Goal: Transaction & Acquisition: Purchase product/service

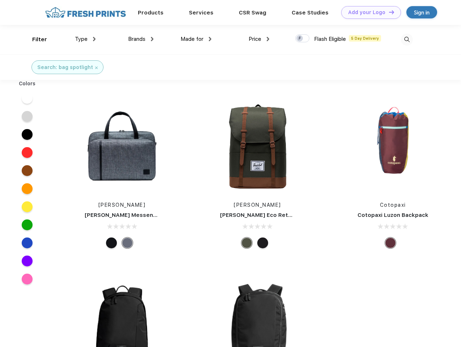
click at [368, 12] on link "Add your Logo Design Tool" at bounding box center [371, 12] width 60 height 13
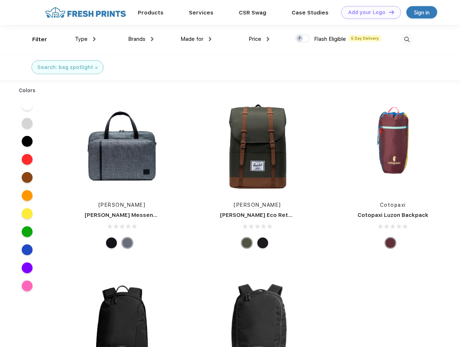
click at [0, 0] on div "Design Tool" at bounding box center [0, 0] width 0 height 0
click at [388, 12] on link "Add your Logo Design Tool" at bounding box center [371, 12] width 60 height 13
click at [35, 39] on div "Filter" at bounding box center [39, 39] width 15 height 8
click at [85, 39] on span "Type" at bounding box center [81, 39] width 13 height 7
click at [141, 39] on span "Brands" at bounding box center [136, 39] width 17 height 7
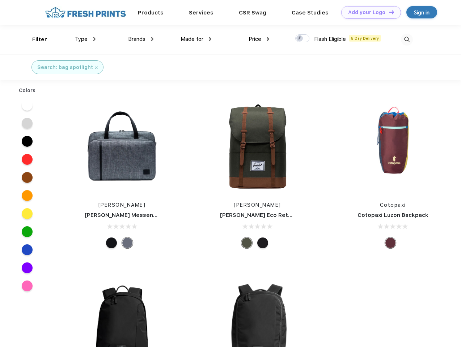
click at [196, 39] on span "Made for" at bounding box center [191, 39] width 23 height 7
click at [259, 39] on span "Price" at bounding box center [254, 39] width 13 height 7
click at [302, 39] on div at bounding box center [302, 38] width 14 height 8
click at [300, 39] on input "checkbox" at bounding box center [297, 36] width 5 height 5
click at [406, 39] on img at bounding box center [407, 40] width 12 height 12
